Goal: Information Seeking & Learning: Learn about a topic

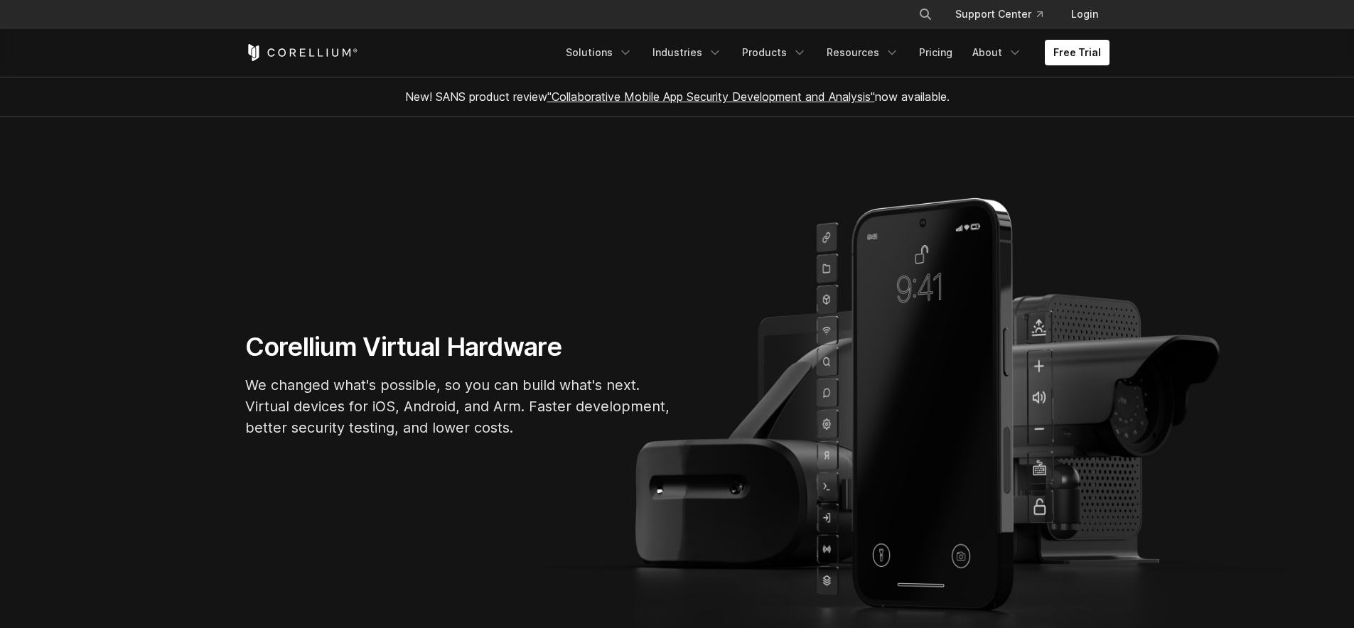
click at [764, 94] on link ""Collaborative Mobile App Security Development and Analysis"" at bounding box center [711, 97] width 328 height 14
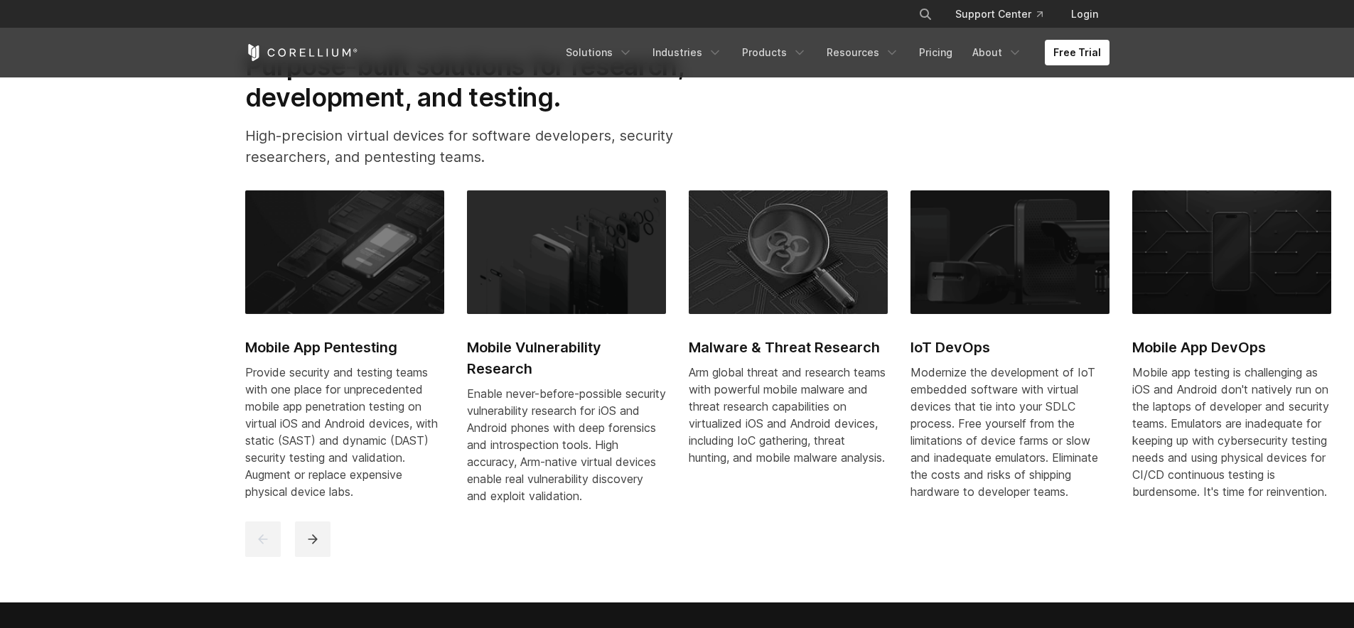
scroll to position [666, 0]
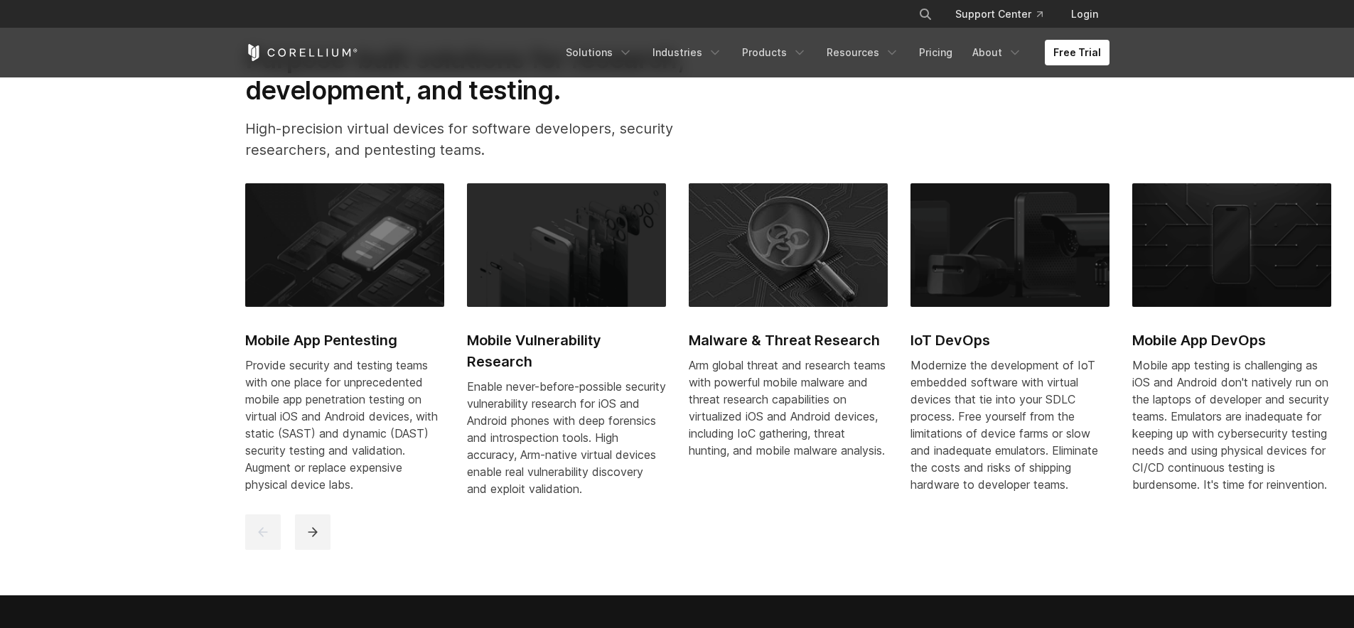
click at [360, 338] on h2 "Mobile App Pentesting" at bounding box center [344, 340] width 199 height 21
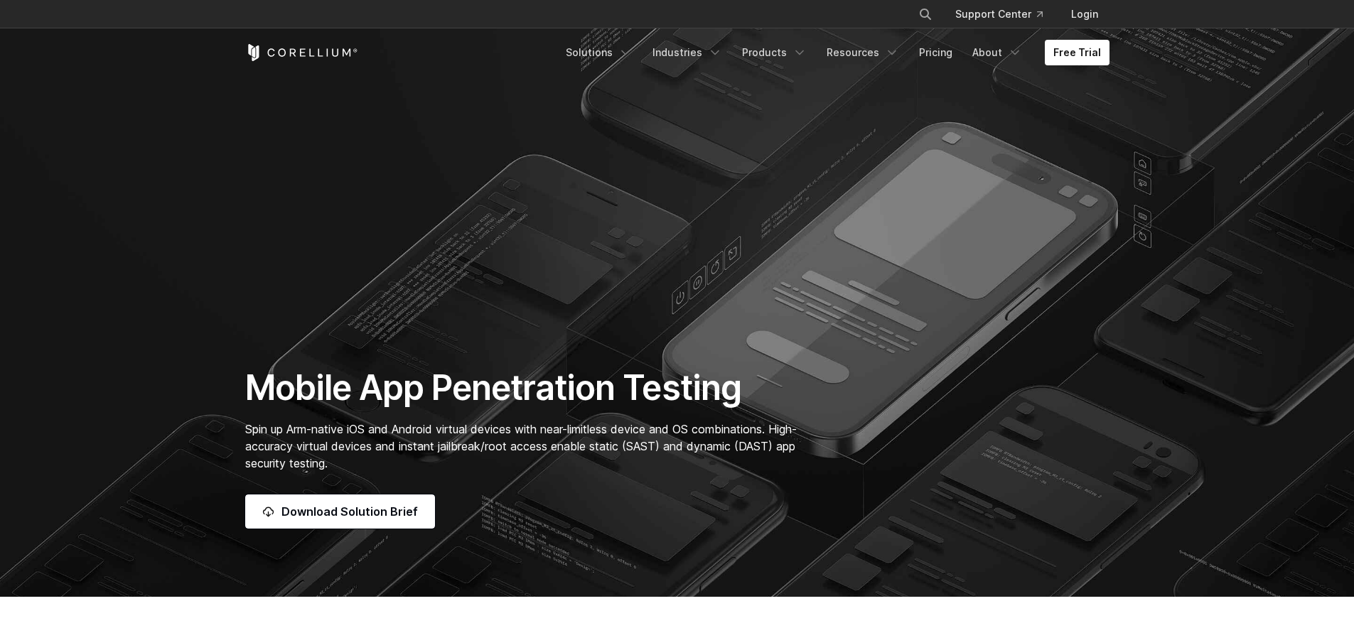
click at [504, 387] on h1 "Mobile App Penetration Testing" at bounding box center [528, 388] width 566 height 43
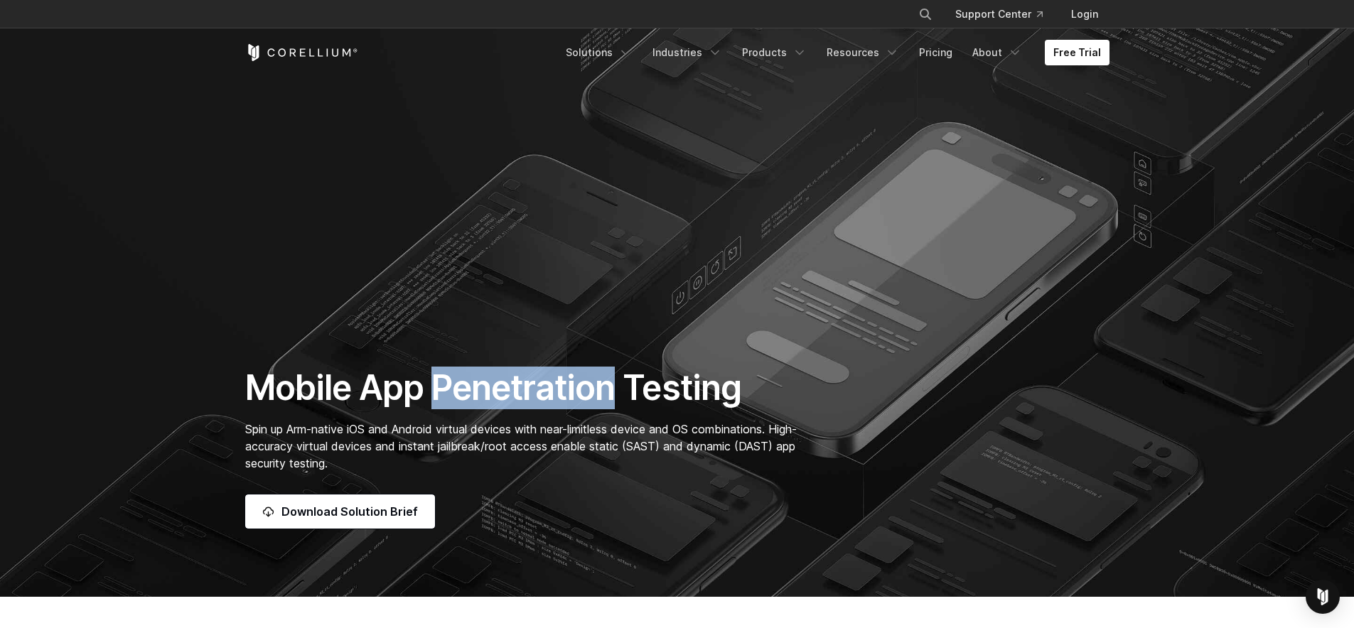
click at [545, 388] on h1 "Mobile App Penetration Testing" at bounding box center [528, 388] width 566 height 43
click at [685, 380] on h1 "Mobile App Penetration Testing" at bounding box center [528, 388] width 566 height 43
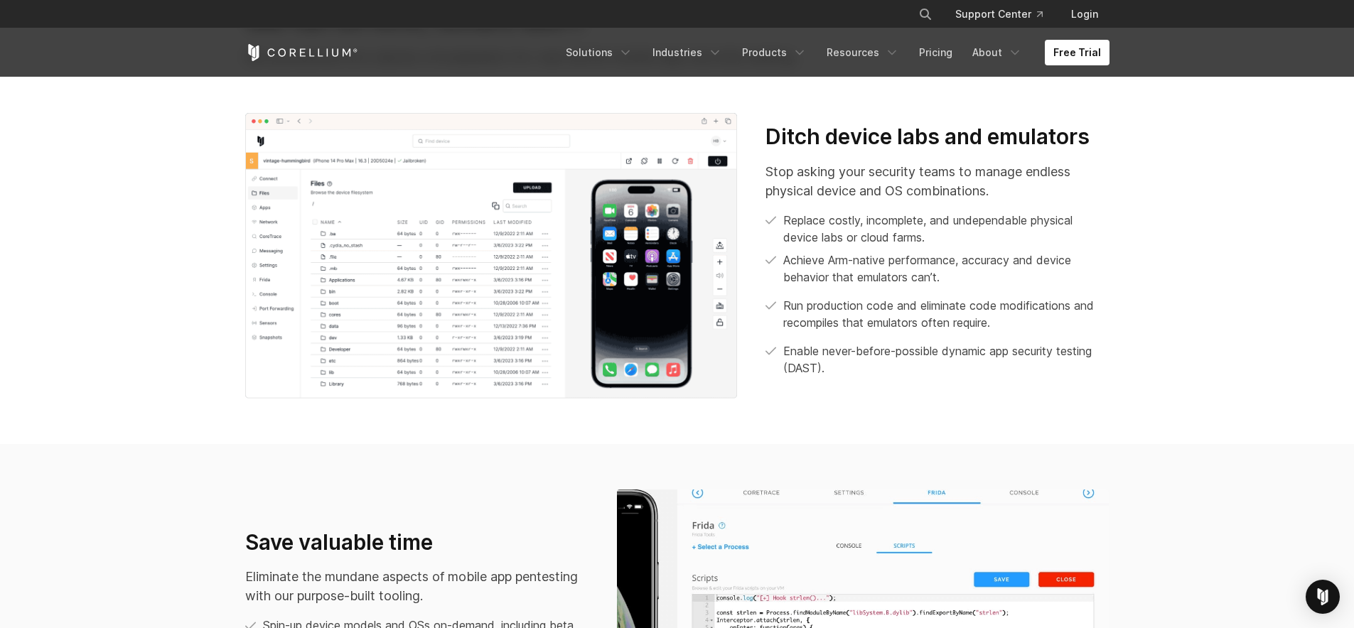
scroll to position [638, 0]
click at [773, 53] on link "Products" at bounding box center [774, 53] width 82 height 26
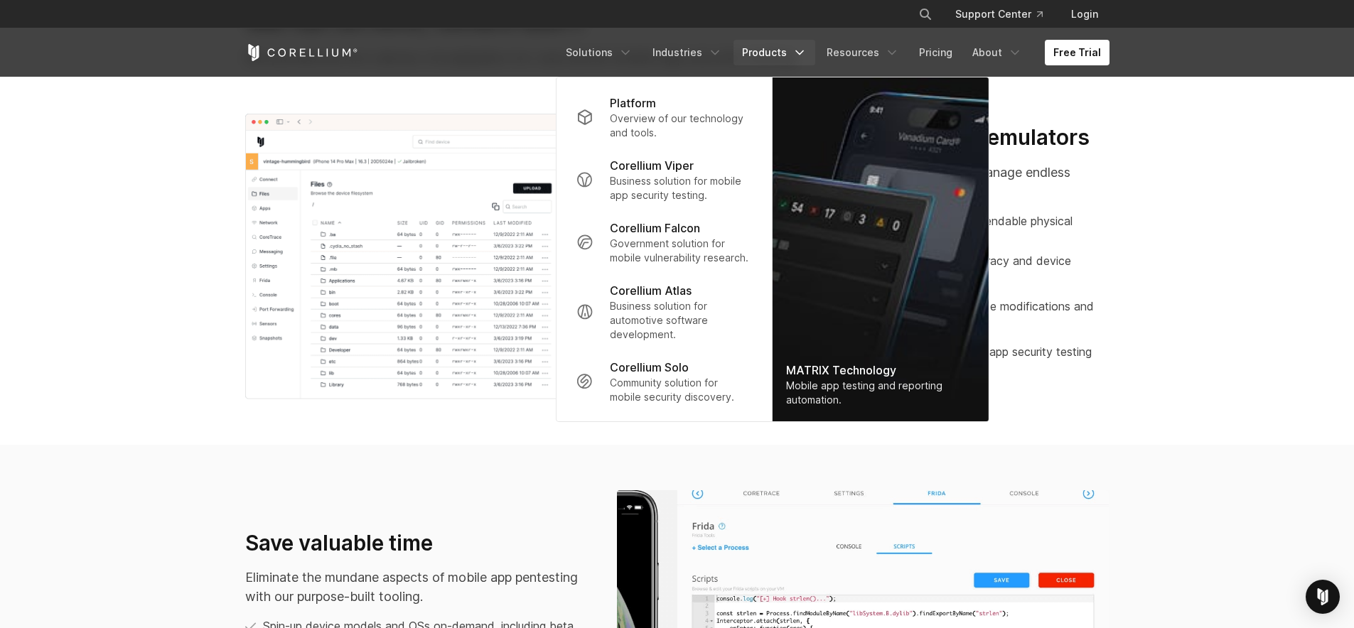
click at [76, 341] on section "We run on Arm, others don’t We pioneered Arm device virtualization for real-wor…" at bounding box center [677, 202] width 1354 height 486
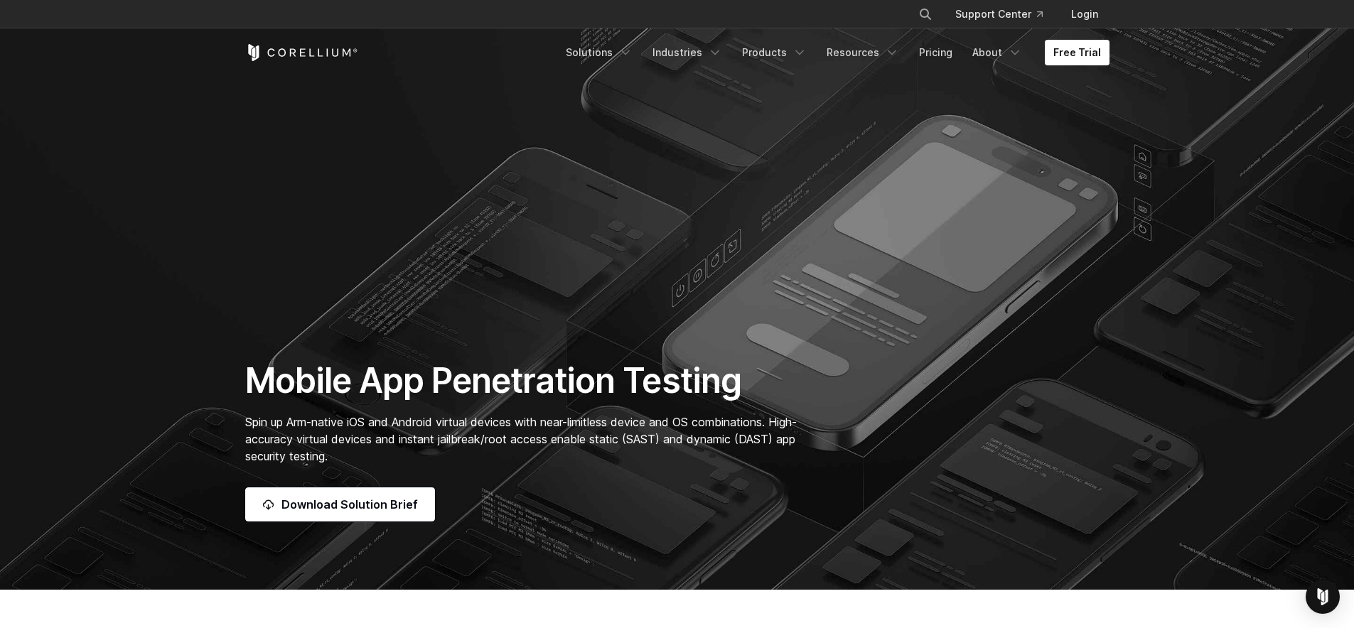
scroll to position [0, 0]
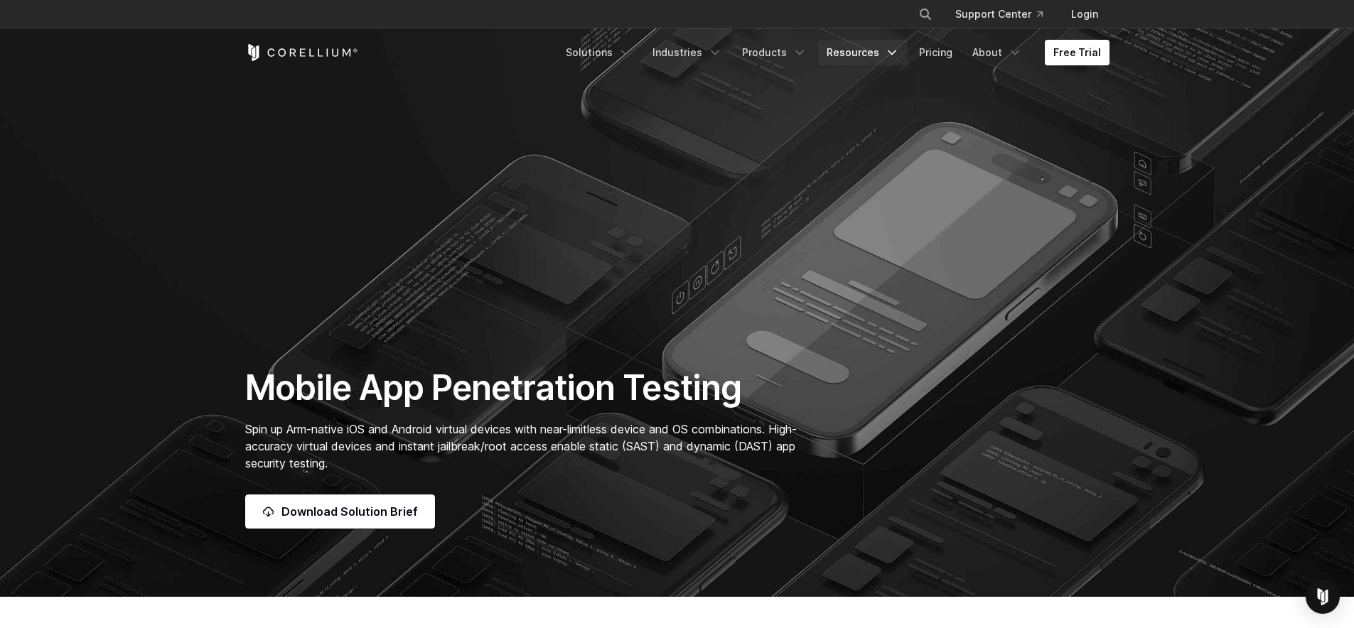
click at [875, 49] on link "Resources" at bounding box center [863, 53] width 90 height 26
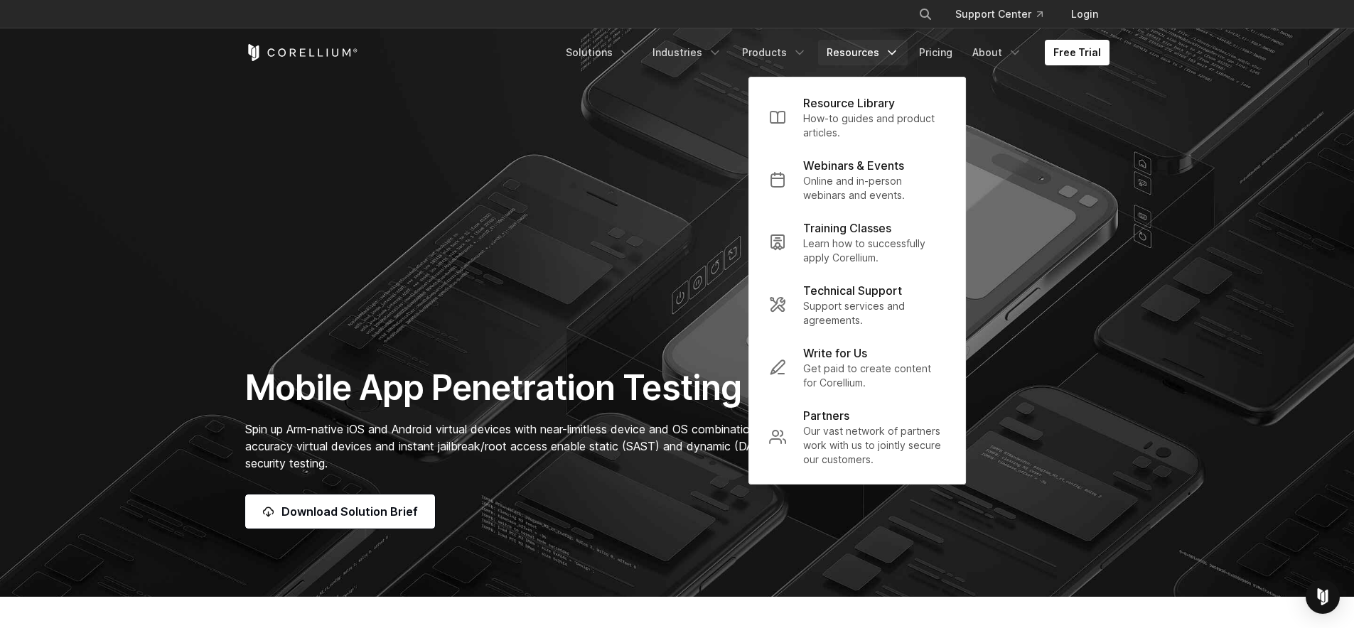
click at [648, 144] on section "Mobile App Penetration Testing Spin up Arm-native iOS and Android virtual devic…" at bounding box center [677, 298] width 1354 height 597
